Goal: Task Accomplishment & Management: Use online tool/utility

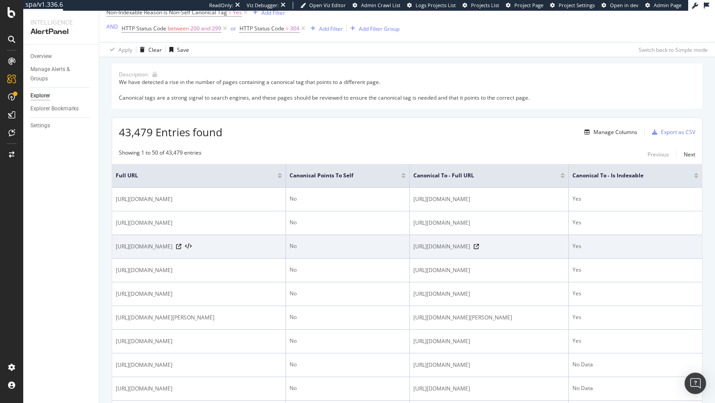
scroll to position [55, 0]
click at [182, 250] on icon at bounding box center [178, 247] width 5 height 5
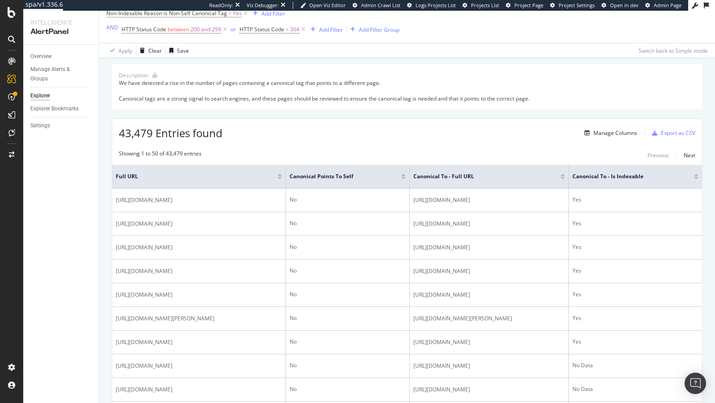
scroll to position [0, 0]
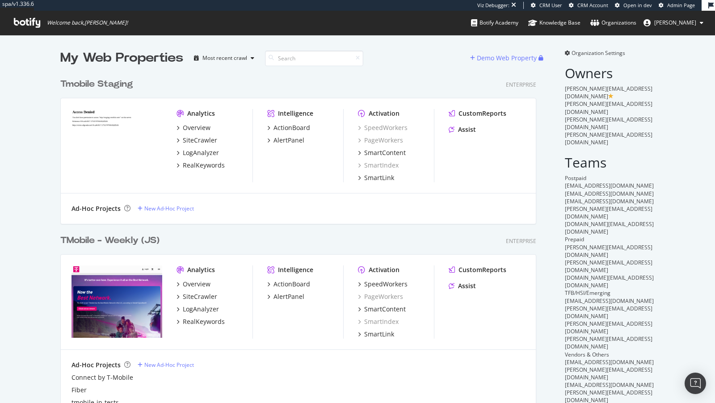
scroll to position [733, 483]
click at [381, 286] on div "SpeedWorkers" at bounding box center [385, 284] width 43 height 9
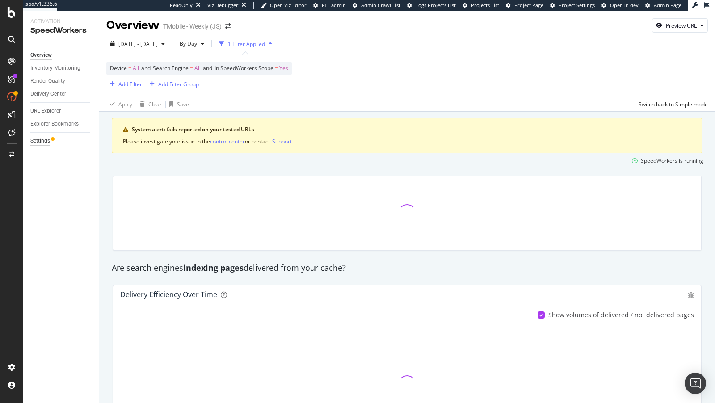
click at [33, 139] on div "Settings" at bounding box center [40, 140] width 20 height 9
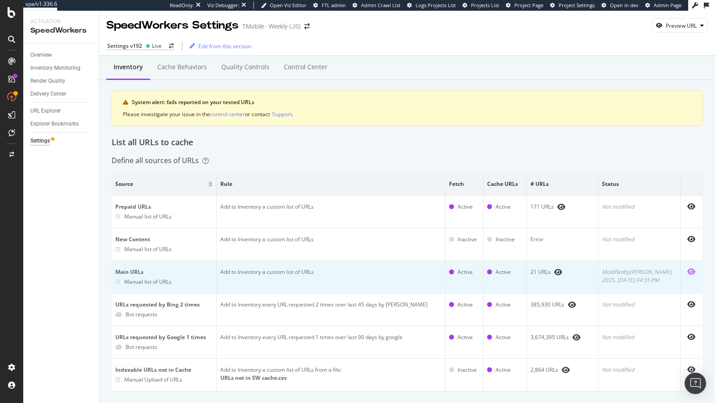
click at [690, 269] on icon "eye" at bounding box center [692, 271] width 8 height 7
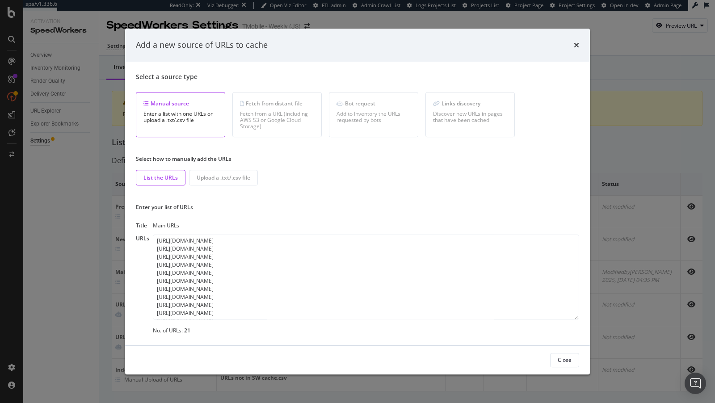
scroll to position [89, 0]
click at [284, 312] on textarea "https://www.t-mobile.com https://www.t-mobile.com/ https://www.t-mobile.com/cel…" at bounding box center [366, 277] width 427 height 85
click at [75, 227] on div "Add a new source of URLs to cache Select a source type Manual source Enter a li…" at bounding box center [357, 201] width 715 height 403
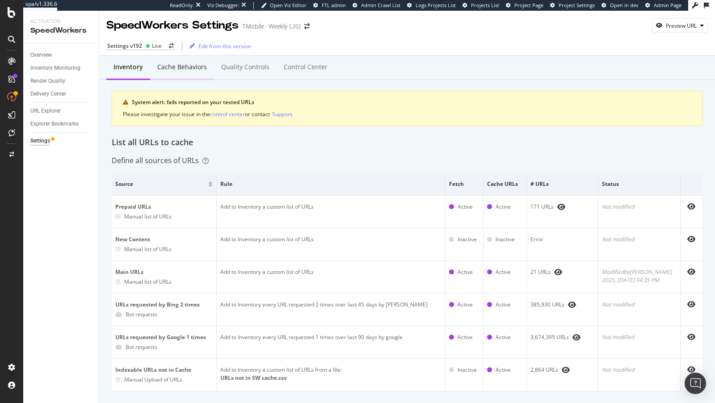
click at [177, 67] on div "Cache behaviors" at bounding box center [182, 67] width 50 height 9
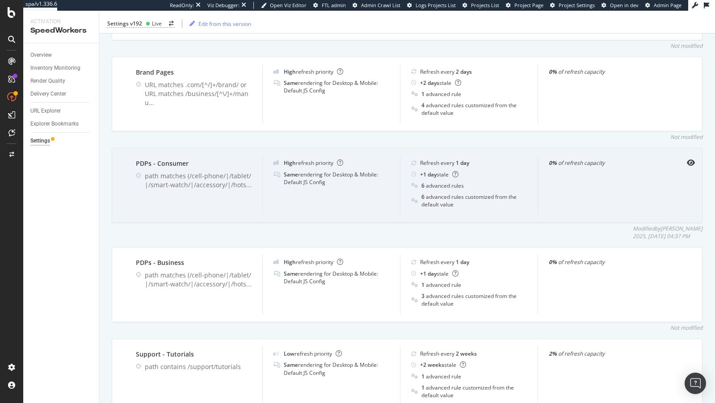
scroll to position [462, 0]
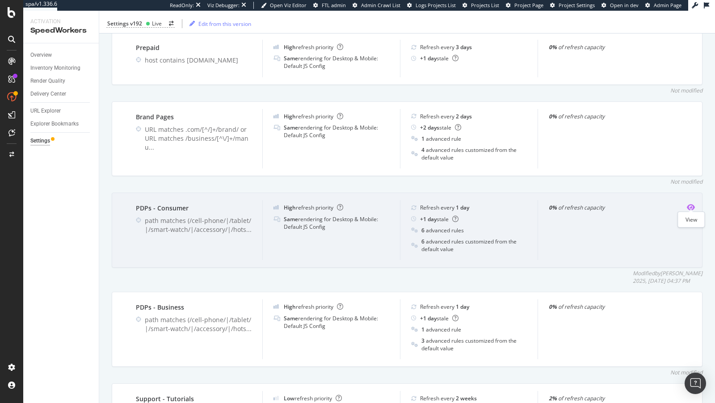
click at [690, 204] on icon "eye" at bounding box center [691, 207] width 8 height 7
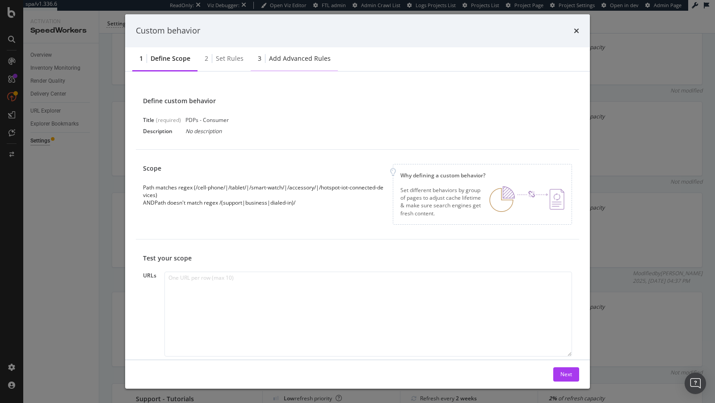
click at [292, 59] on div "Add advanced rules" at bounding box center [300, 58] width 62 height 9
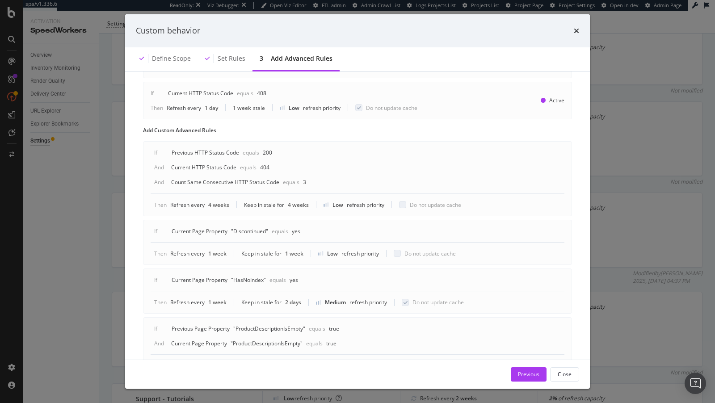
scroll to position [560, 0]
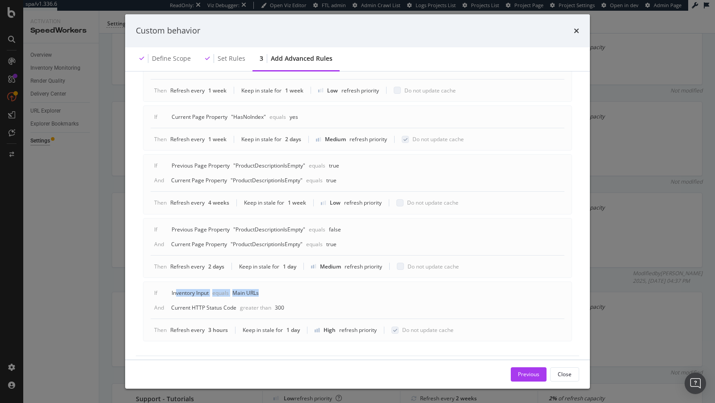
drag, startPoint x: 176, startPoint y: 287, endPoint x: 267, endPoint y: 283, distance: 91.8
click at [267, 289] on div "If Inventory Input equals Main URLs" at bounding box center [221, 293] width 134 height 8
drag, startPoint x: 193, startPoint y: 300, endPoint x: 283, endPoint y: 300, distance: 89.9
click at [283, 304] on div "And Current HTTP Status Code Greater than 300" at bounding box center [221, 308] width 134 height 8
click at [211, 326] on div "3 hours" at bounding box center [218, 330] width 20 height 8
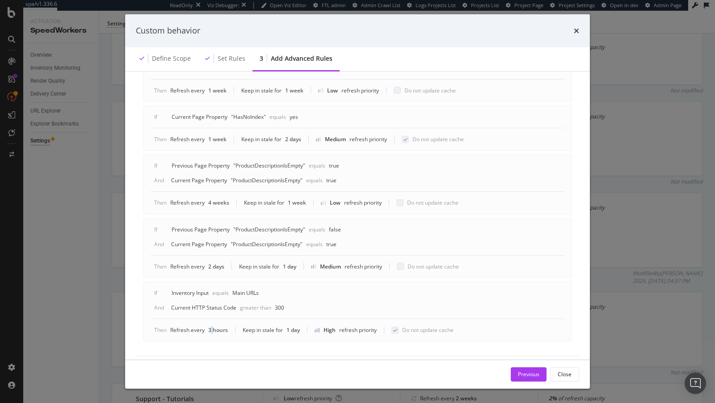
click at [211, 326] on div "3 hours" at bounding box center [218, 330] width 20 height 8
click at [303, 326] on div "Then Refresh every 3 hours Keep in stale for 1 day High refresh priority Do not…" at bounding box center [357, 330] width 407 height 8
click at [104, 238] on div "Custom behavior Define scope Set rules 3 Add advanced rules Advanced rules allo…" at bounding box center [357, 201] width 715 height 403
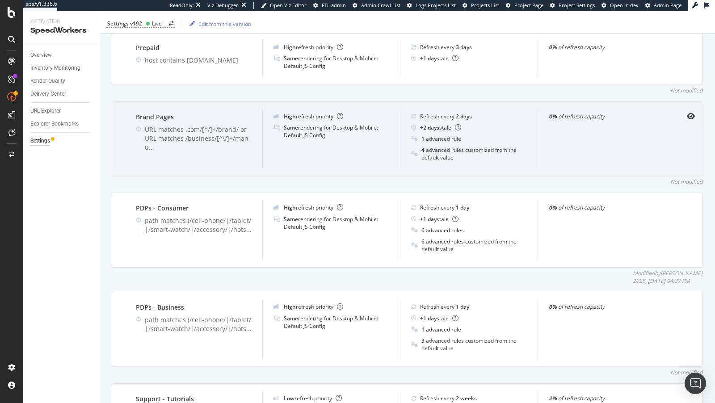
scroll to position [0, 0]
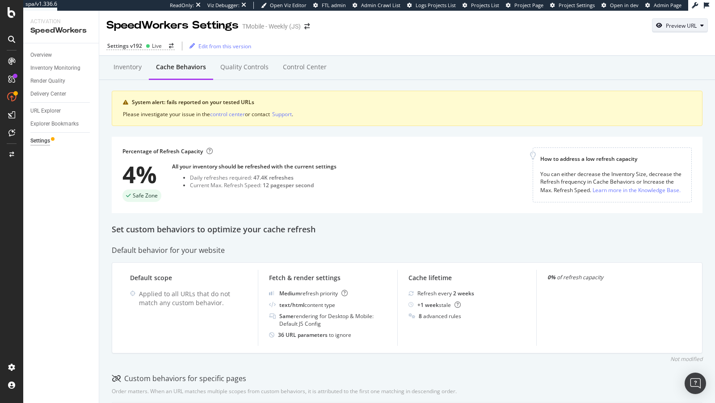
click at [676, 29] on div "Preview URL" at bounding box center [681, 26] width 31 height 8
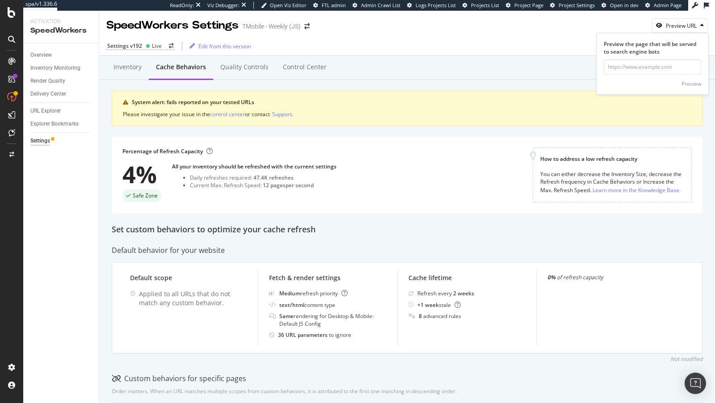
click at [646, 76] on div "Preview" at bounding box center [652, 83] width 97 height 16
click at [642, 69] on input "url" at bounding box center [652, 67] width 97 height 16
paste input "https://www.t-mobile.com/cell-phone/google-pixel-10"
type input "https://www.t-mobile.com/cell-phone/google-pixel-10"
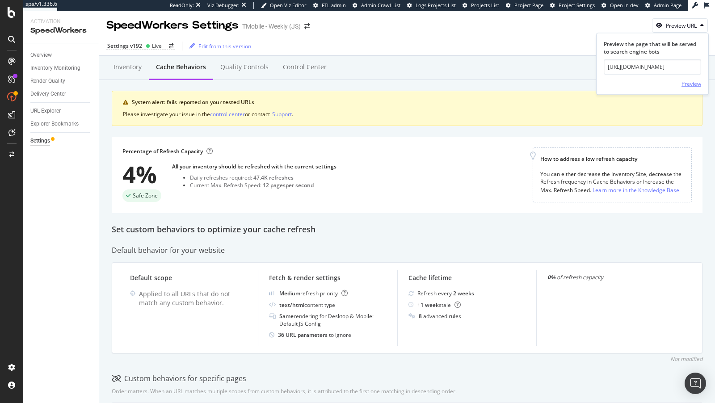
scroll to position [0, 0]
click at [698, 81] on div "Preview" at bounding box center [692, 84] width 20 height 8
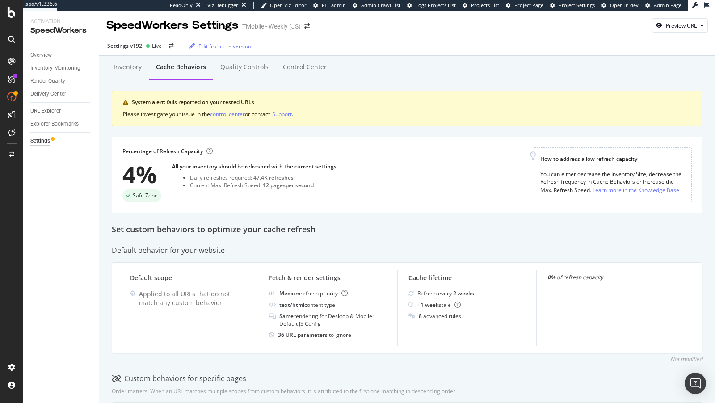
scroll to position [458, 0]
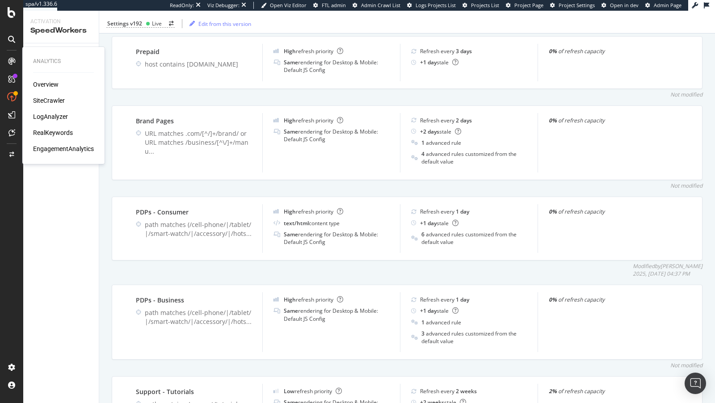
click at [53, 97] on div "SiteCrawler" at bounding box center [49, 100] width 32 height 9
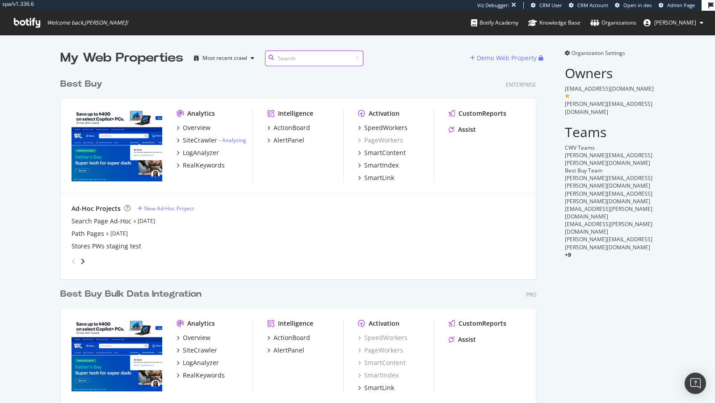
scroll to position [379, 483]
click at [201, 139] on div "SiteCrawler" at bounding box center [200, 140] width 34 height 9
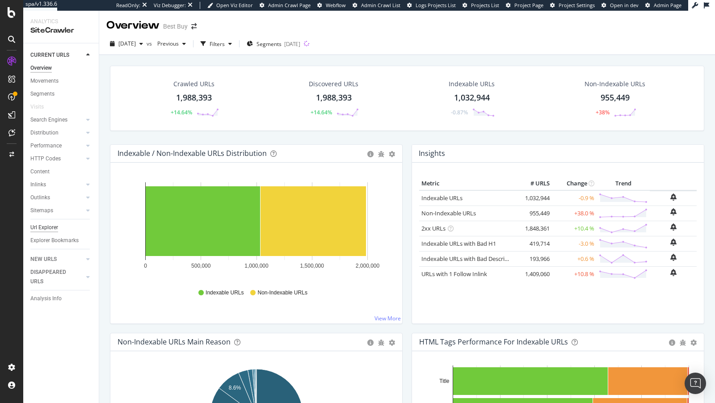
click at [46, 226] on div "Url Explorer" at bounding box center [44, 227] width 28 height 9
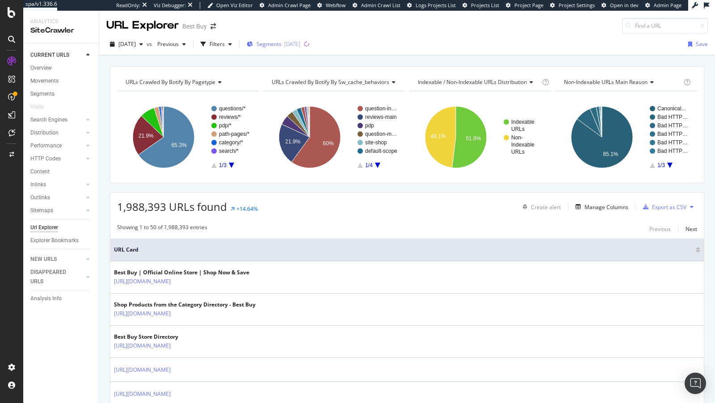
click at [300, 45] on div "Segments 2025-08-19" at bounding box center [274, 44] width 54 height 8
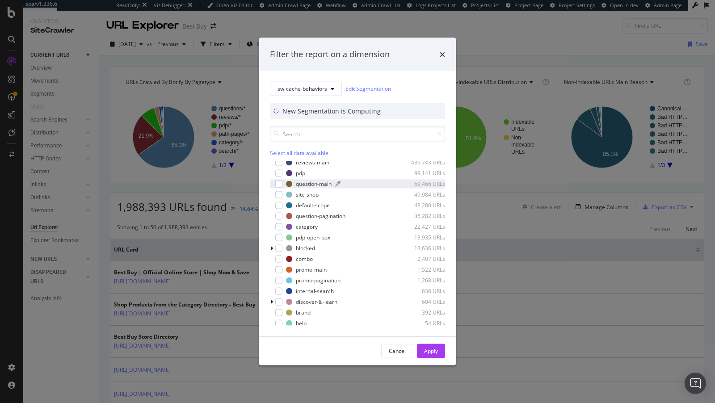
scroll to position [18, 0]
click at [271, 244] on icon "modal" at bounding box center [272, 245] width 3 height 5
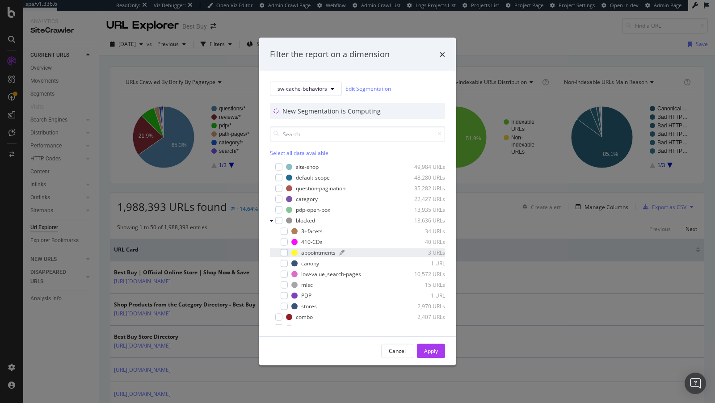
scroll to position [49, 0]
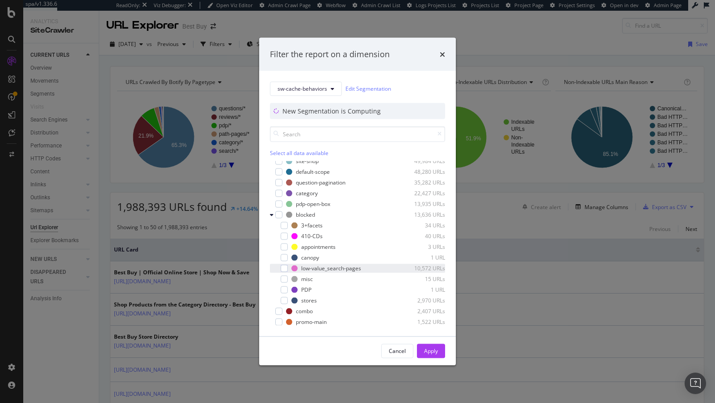
click at [290, 269] on div "low-value_search-pages 10,572 URLs" at bounding box center [357, 268] width 175 height 9
click at [430, 354] on div "Apply" at bounding box center [431, 351] width 14 height 8
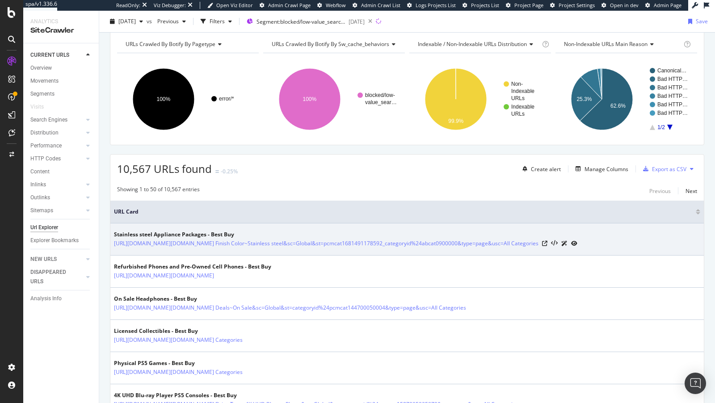
scroll to position [54, 0]
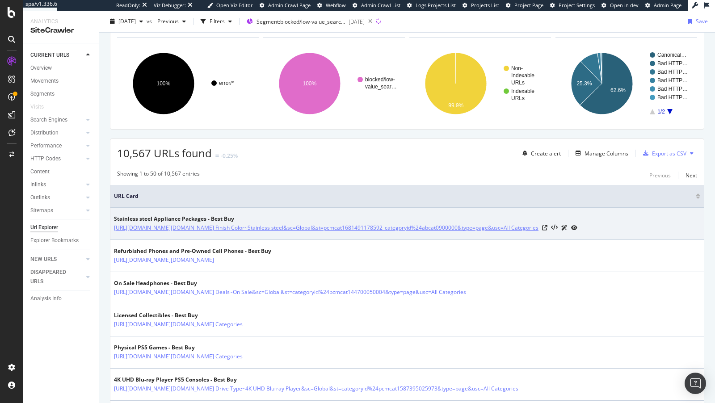
click at [269, 226] on link "https://www.bestbuy.com/site/searchpage.jsp?_dyncharset=UTF-8&browsedCategory=p…" at bounding box center [326, 228] width 425 height 9
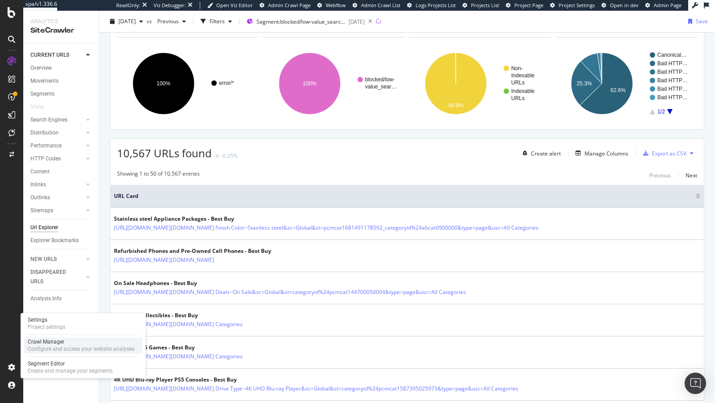
click at [52, 342] on div "Crawl Manager" at bounding box center [81, 341] width 107 height 7
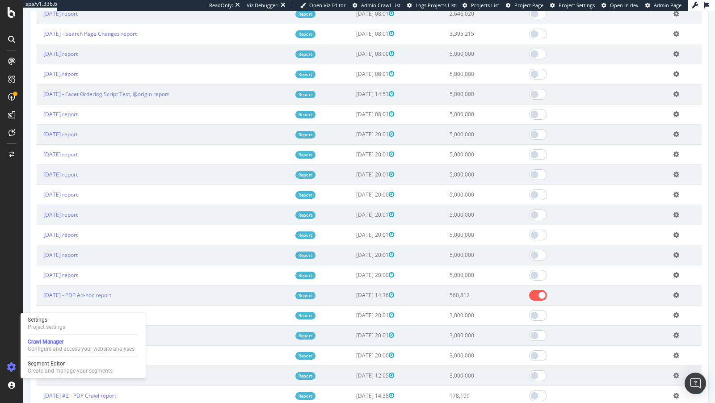
scroll to position [870, 0]
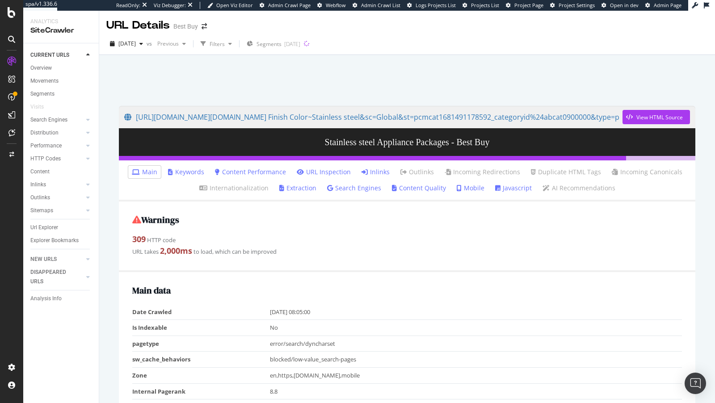
click at [387, 173] on link "Inlinks" at bounding box center [376, 172] width 28 height 9
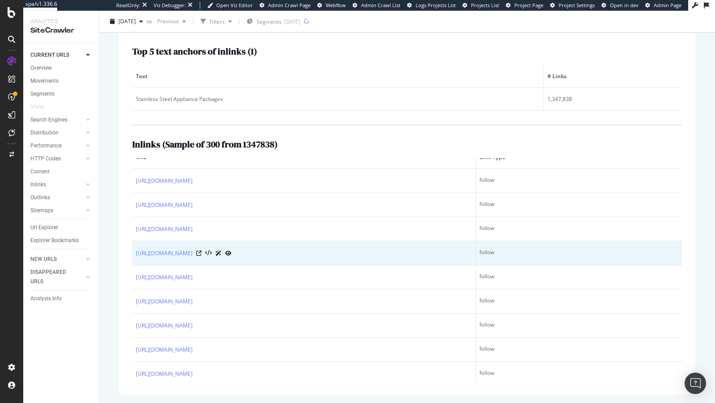
scroll to position [68, 0]
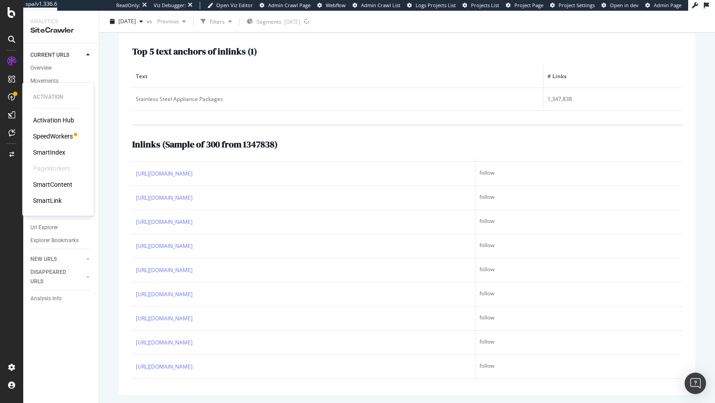
click at [59, 137] on div "SpeedWorkers" at bounding box center [53, 136] width 40 height 9
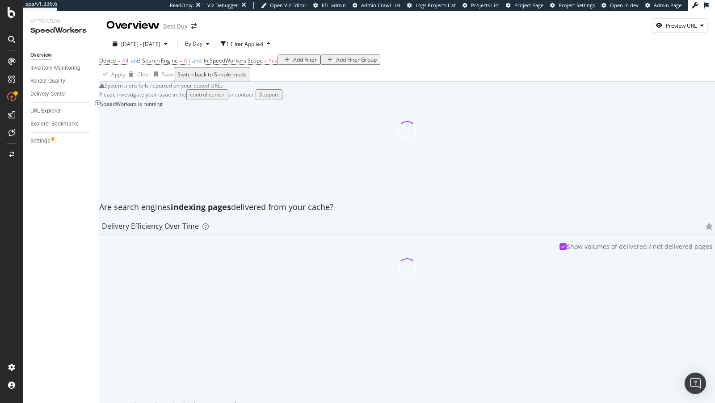
click at [32, 149] on div "Overview Inventory Monitoring Render Quality Delivery Center URL Explorer Explo…" at bounding box center [61, 223] width 76 height 360
click at [48, 114] on div "URL Explorer" at bounding box center [45, 110] width 30 height 9
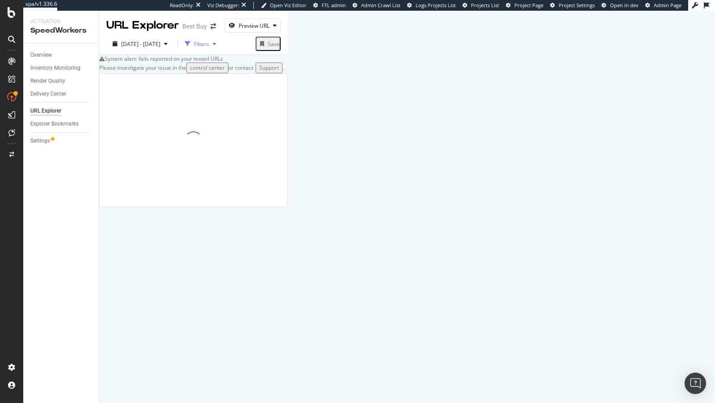
click at [209, 42] on div "Filters" at bounding box center [201, 44] width 15 height 8
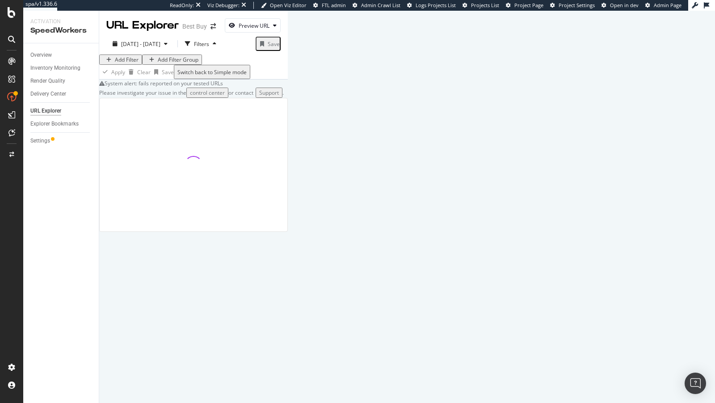
click at [138, 63] on div "Add Filter" at bounding box center [127, 60] width 24 height 8
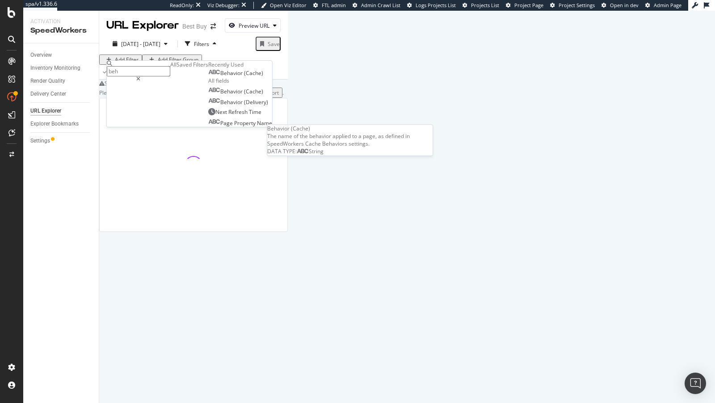
type input "beh"
click at [220, 77] on span "Behavior" at bounding box center [232, 73] width 24 height 8
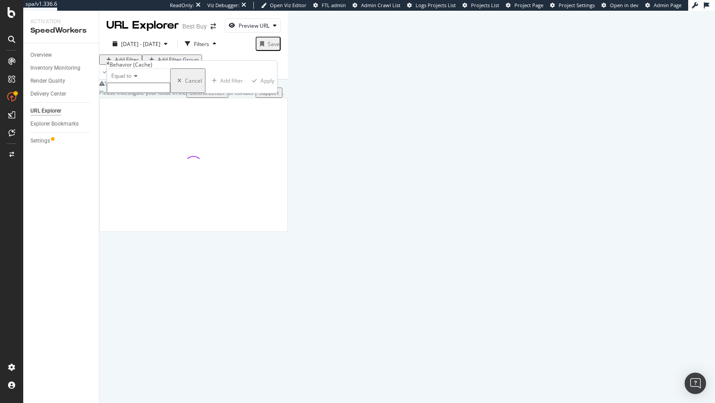
click at [146, 93] on input "text" at bounding box center [138, 88] width 63 height 10
type input "bsin"
click at [288, 57] on div "Add Filter Add Filter Group" at bounding box center [193, 60] width 189 height 10
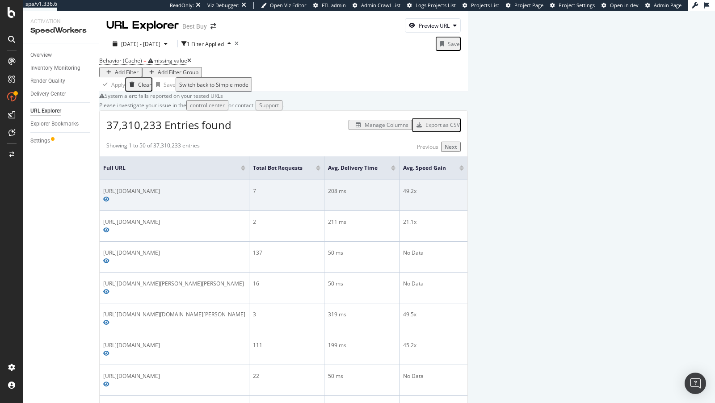
scroll to position [41, 0]
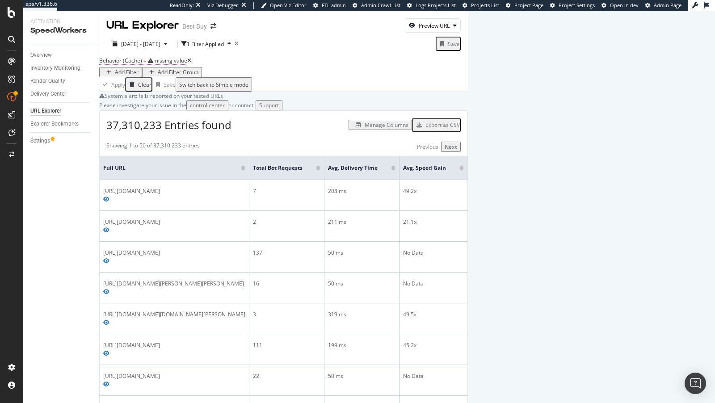
click at [162, 57] on div "missing value" at bounding box center [170, 61] width 34 height 8
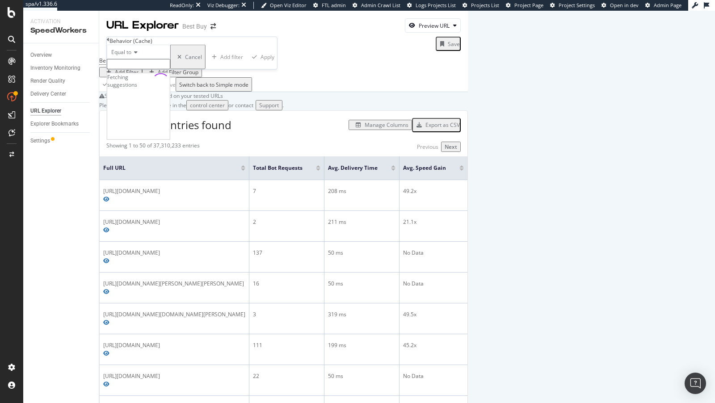
click at [154, 69] on input "text" at bounding box center [138, 64] width 63 height 10
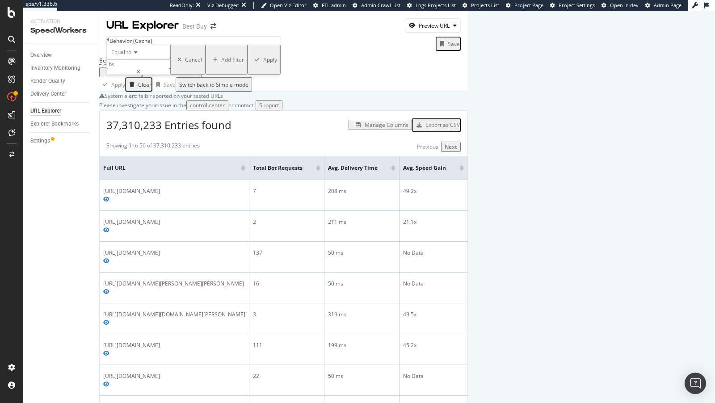
type input "b"
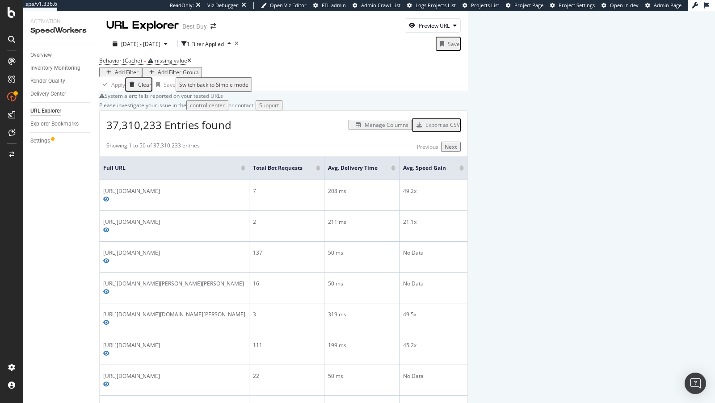
click at [71, 223] on div "Overview Inventory Monitoring Render Quality Delivery Center URL Explorer Explo…" at bounding box center [61, 223] width 76 height 360
click at [461, 32] on div "Preview URL" at bounding box center [433, 25] width 55 height 13
click at [628, 51] on input "url" at bounding box center [595, 46] width 63 height 10
paste input "https://www.bestbuy.com/product/lenovo-yoga-7i-2-in-1-16-2k-touchscreen-laptop-…"
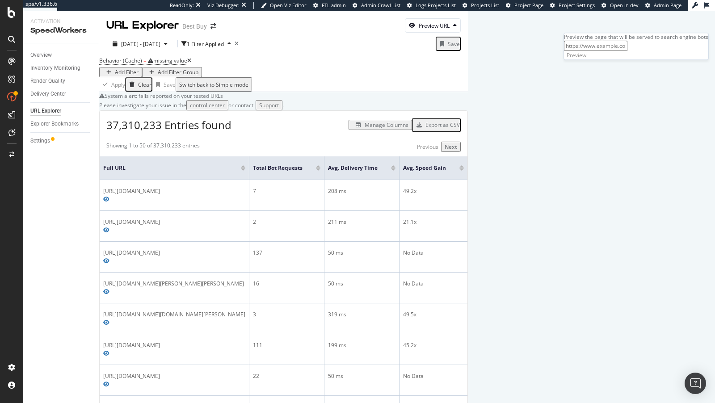
type input "https://www.bestbuy.com/product/lenovo-yoga-7i-2-in-1-16-2k-touchscreen-laptop-…"
click button "Preview" at bounding box center [577, 56] width 27 height 10
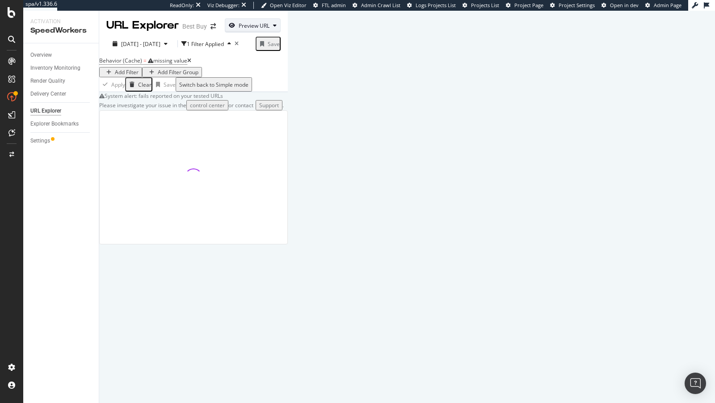
click at [280, 30] on div "Preview URL" at bounding box center [252, 25] width 55 height 13
click at [628, 51] on input "url" at bounding box center [595, 46] width 63 height 10
paste input "https://www.bestbuy.com/product/lenovo-yoga-7i-2-in-1-16-2k-touchscreen-laptop-…"
type input "https://www.bestbuy.com/product/lenovo-yoga-7i-2-in-1-16-2k-touchscreen-laptop-…"
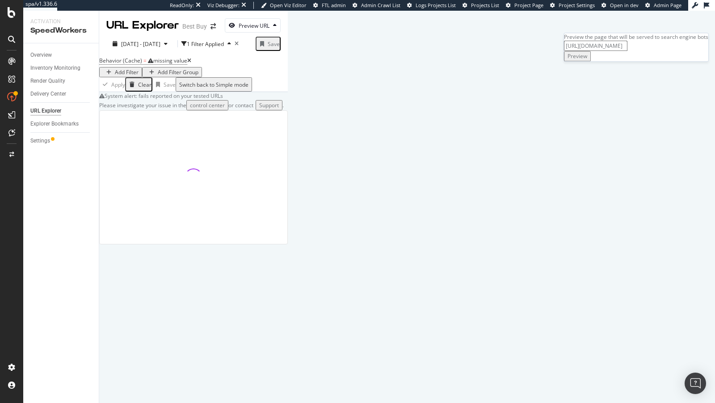
click at [588, 60] on div "Preview" at bounding box center [578, 57] width 20 height 8
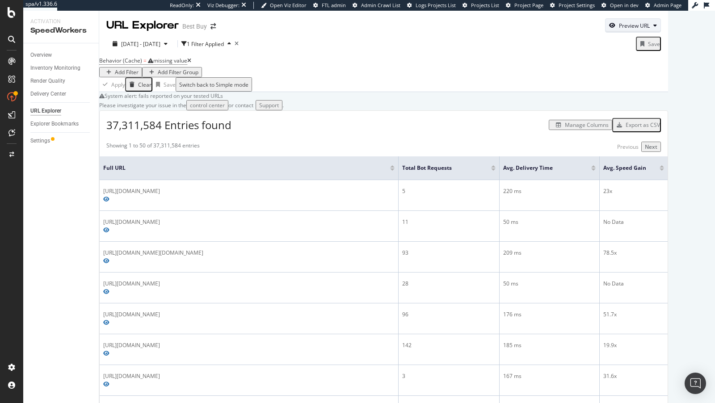
click at [650, 24] on div "Preview URL" at bounding box center [634, 26] width 31 height 8
click at [628, 51] on input "url" at bounding box center [595, 46] width 63 height 10
paste input "https://www.bestbuy.com/product/lenovo-yoga-7i-2-in-1-16-2k-touchscreen-laptop-…"
type input "https://www.bestbuy.com/product/lenovo-yoga-7i-2-in-1-16-2k-touchscreen-laptop-…"
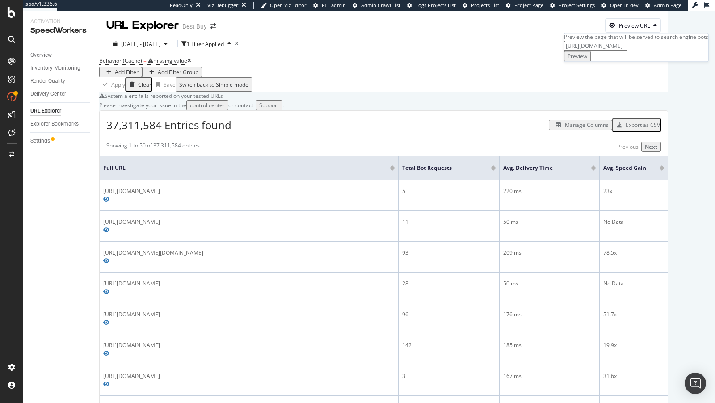
click button "Preview" at bounding box center [577, 56] width 27 height 10
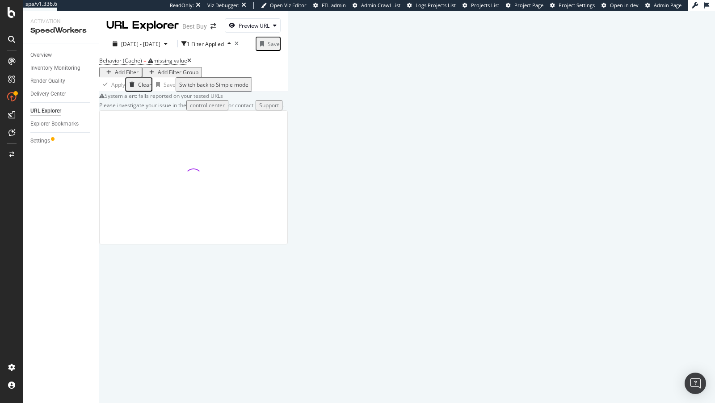
click at [191, 63] on icon at bounding box center [189, 60] width 4 height 5
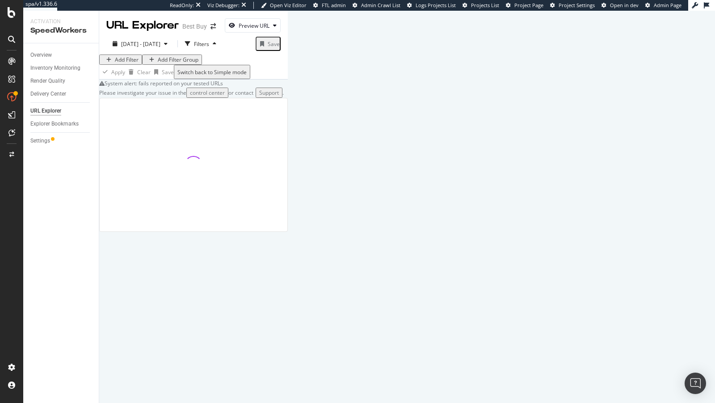
click at [126, 63] on div "Add Filter" at bounding box center [127, 60] width 24 height 8
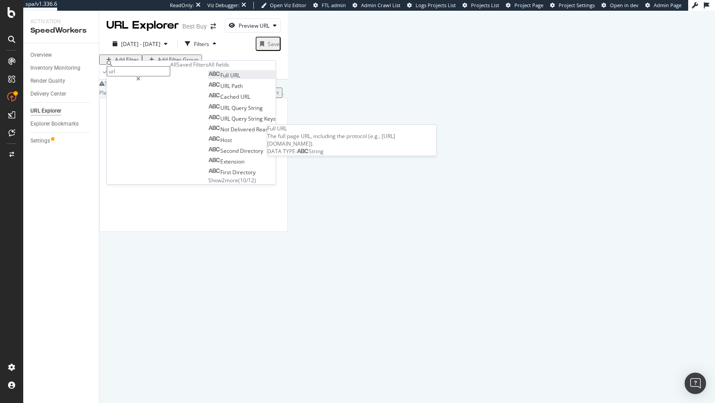
type input "url"
click at [220, 79] on span "Full" at bounding box center [225, 76] width 10 height 8
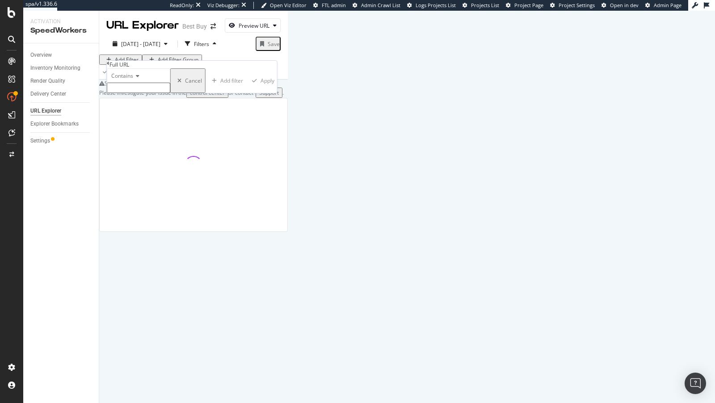
click at [145, 93] on input "text" at bounding box center [138, 88] width 63 height 10
type input "p"
type input "/product"
click at [221, 87] on div "Add filter" at bounding box center [232, 84] width 23 height 8
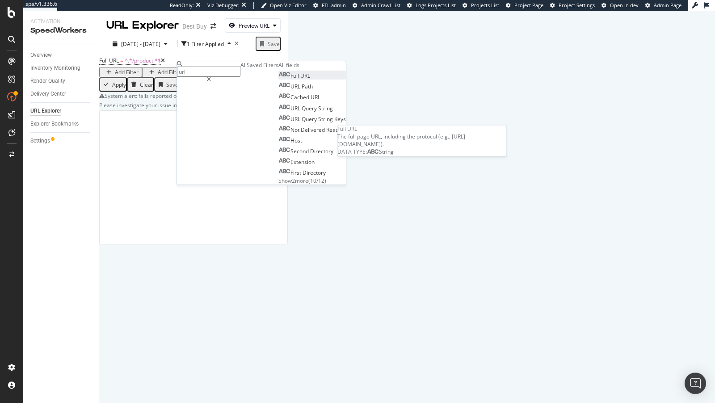
click at [300, 80] on span "URL" at bounding box center [305, 76] width 10 height 8
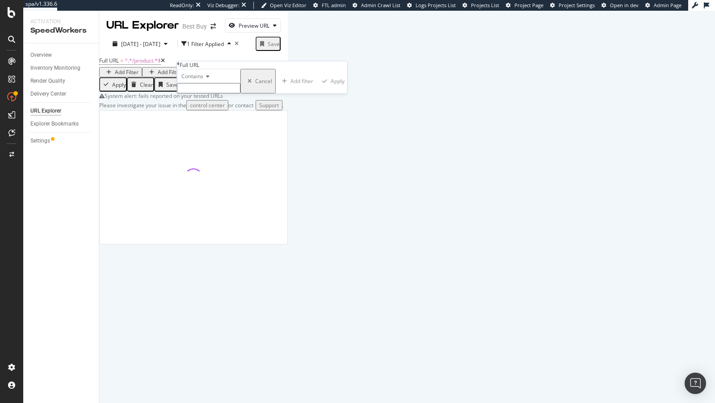
click at [203, 93] on input "text" at bounding box center [208, 88] width 63 height 10
type input "sku"
click at [334, 88] on div "Apply" at bounding box center [341, 84] width 14 height 8
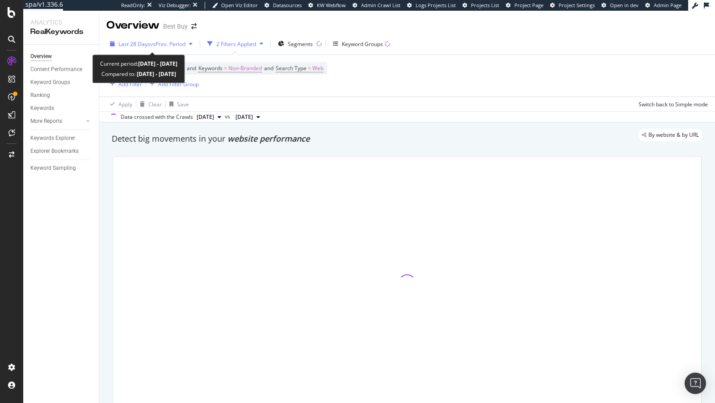
click at [144, 42] on span "Last 28 Days" at bounding box center [134, 44] width 32 height 8
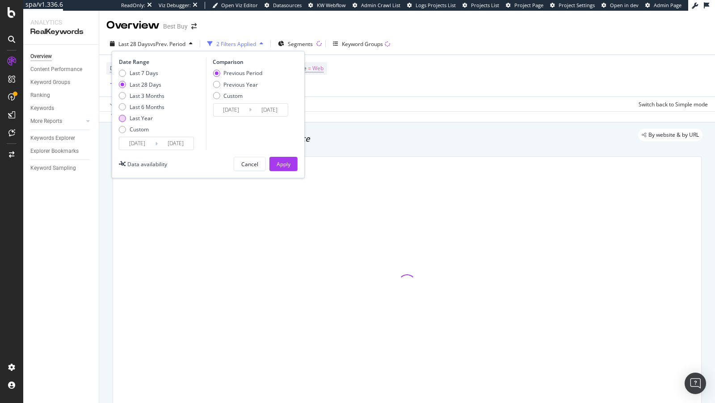
click at [137, 118] on div "Last Year" at bounding box center [141, 118] width 23 height 8
type input "[DATE]"
click at [296, 162] on button "Apply" at bounding box center [284, 164] width 28 height 14
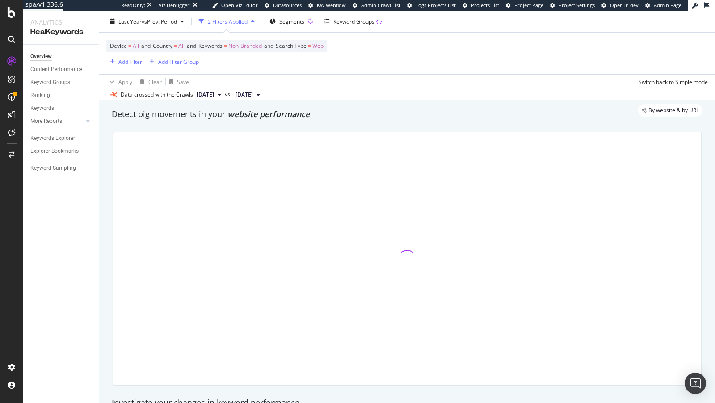
scroll to position [24, 0]
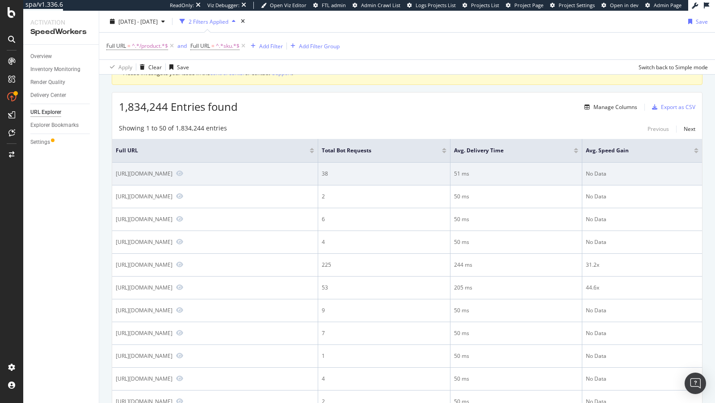
scroll to position [81, 0]
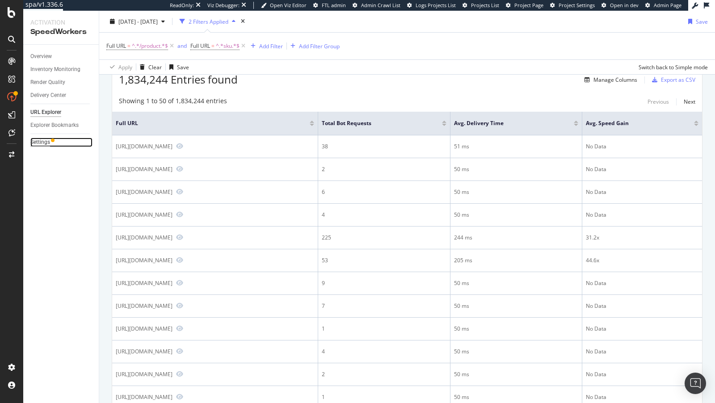
click at [38, 141] on div "Settings" at bounding box center [40, 142] width 20 height 9
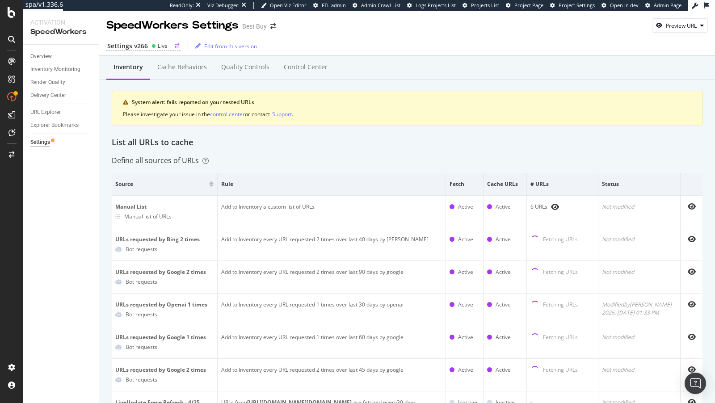
click at [147, 50] on div "Settings v266 Live" at bounding box center [143, 46] width 74 height 9
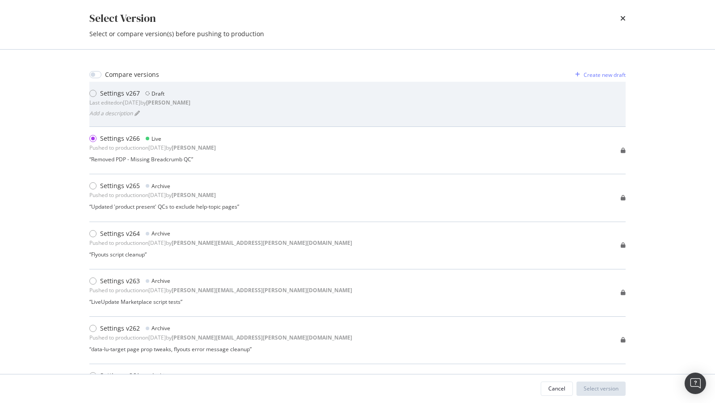
click at [165, 101] on div "Last edited on 2025 Aug 19th by connor" at bounding box center [139, 103] width 101 height 8
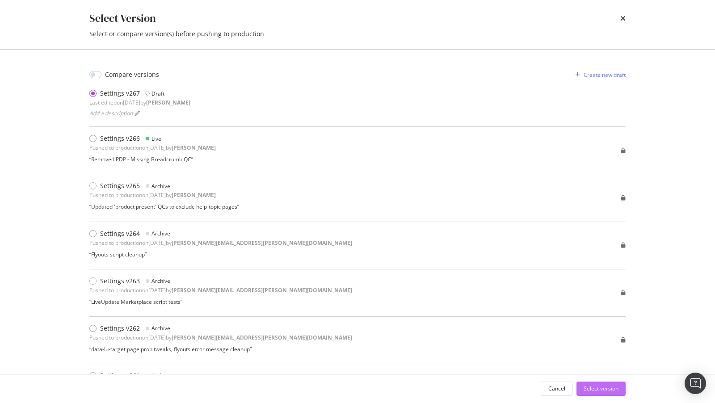
click at [587, 385] on div "Select version" at bounding box center [601, 388] width 35 height 13
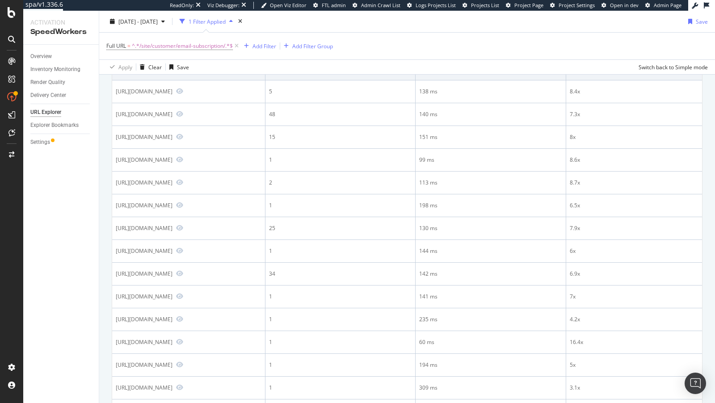
scroll to position [320, 0]
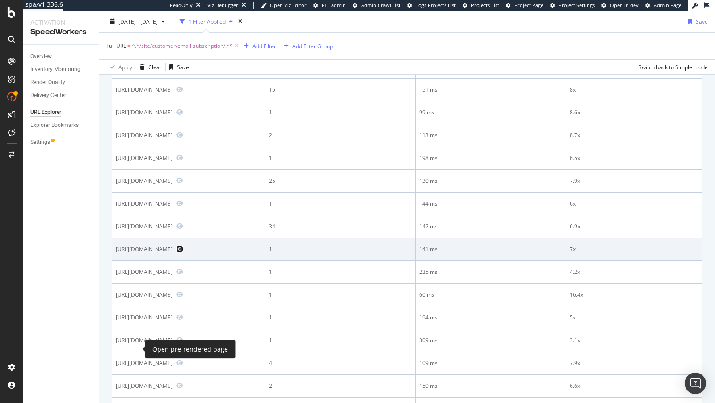
click at [176, 252] on icon "Preview https://www.bestbuy.com/site/customer/email-subscription/1001?token=2fc…" at bounding box center [179, 249] width 7 height 6
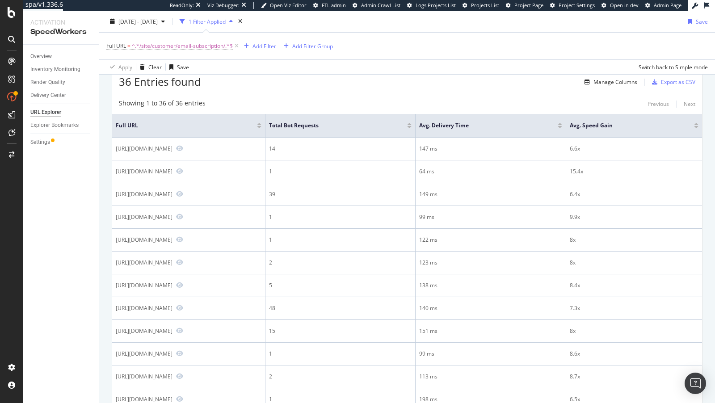
scroll to position [75, 0]
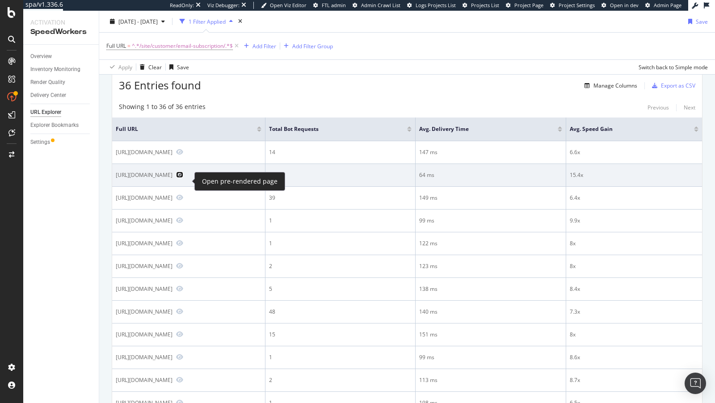
click at [183, 178] on icon "Preview https://www.bestbuy.com/site/customer/email-subscription/1001?token=5ff…" at bounding box center [179, 175] width 7 height 6
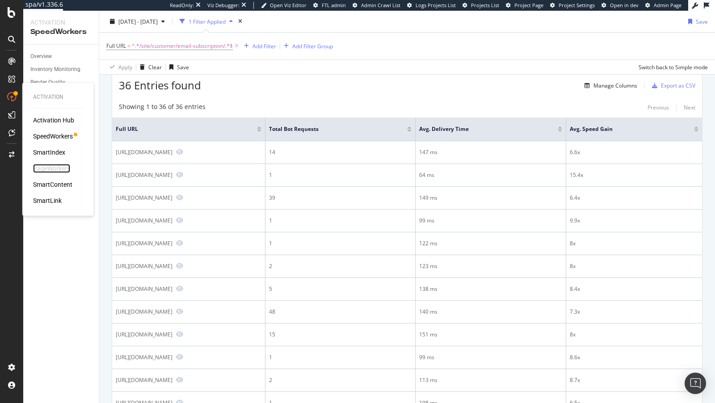
click at [45, 169] on div "PageWorkers" at bounding box center [51, 168] width 37 height 9
